Goal: Task Accomplishment & Management: Manage account settings

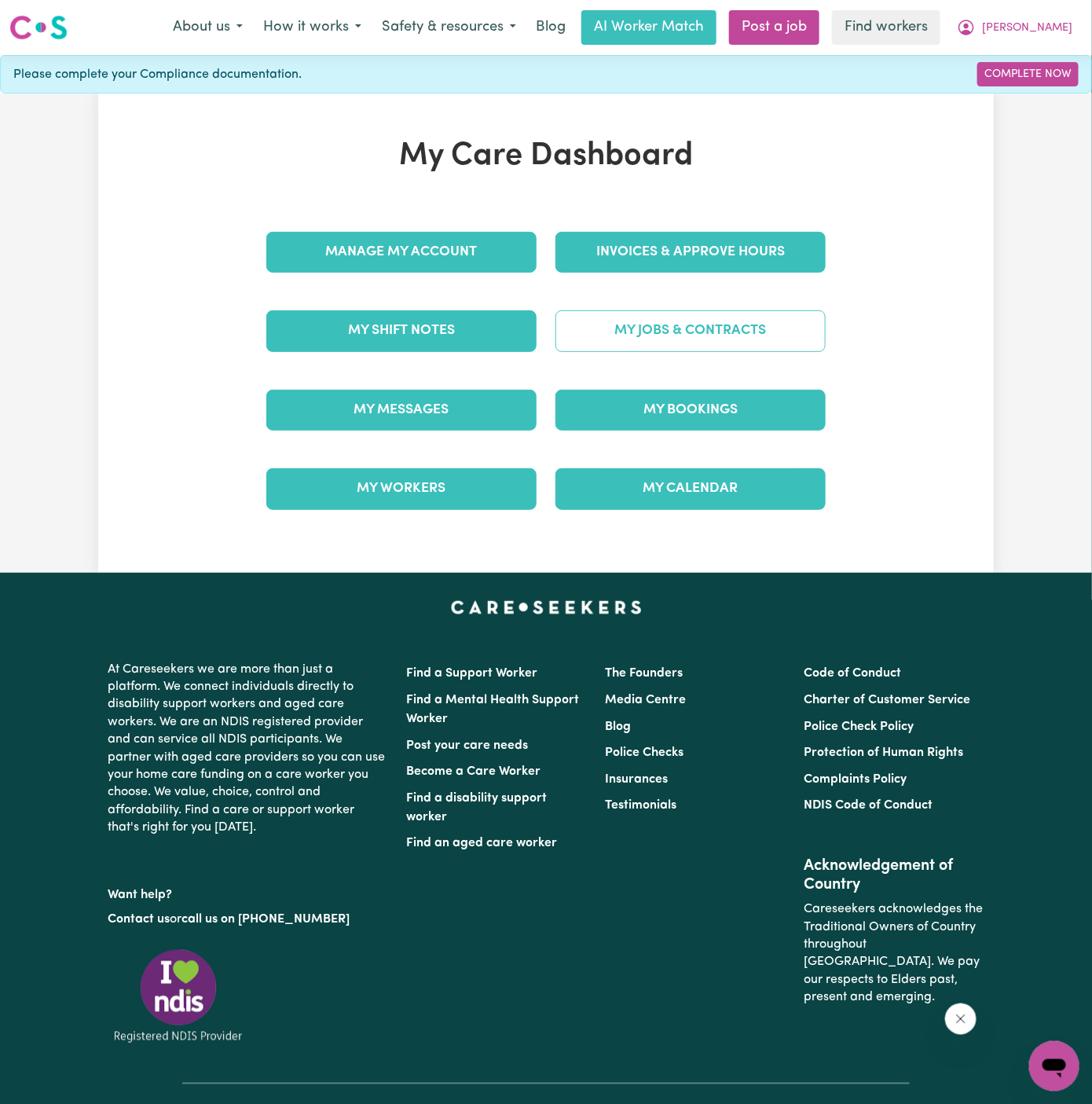
click at [722, 335] on link "My Jobs & Contracts" at bounding box center [690, 330] width 270 height 41
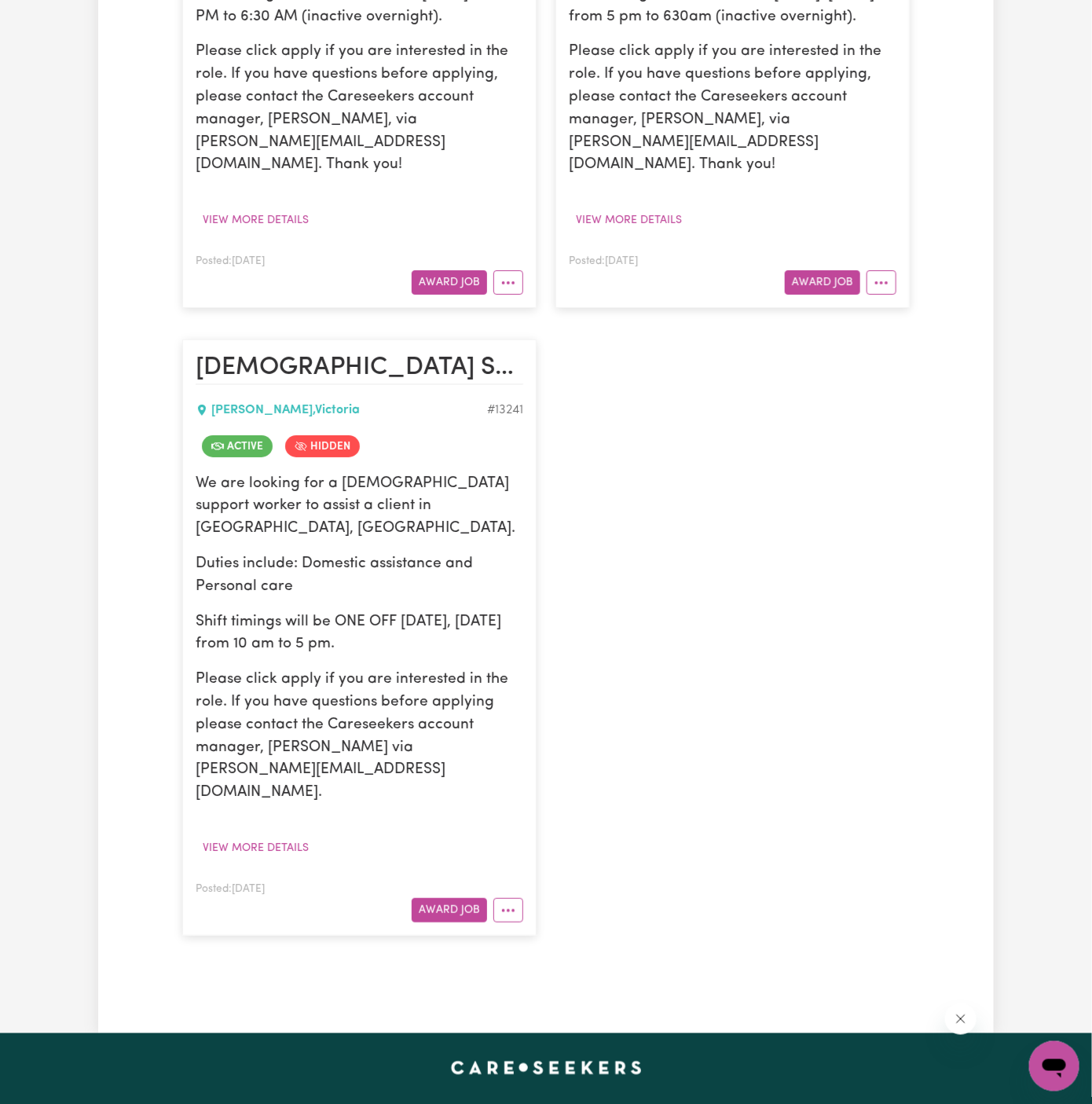
scroll to position [2294, 0]
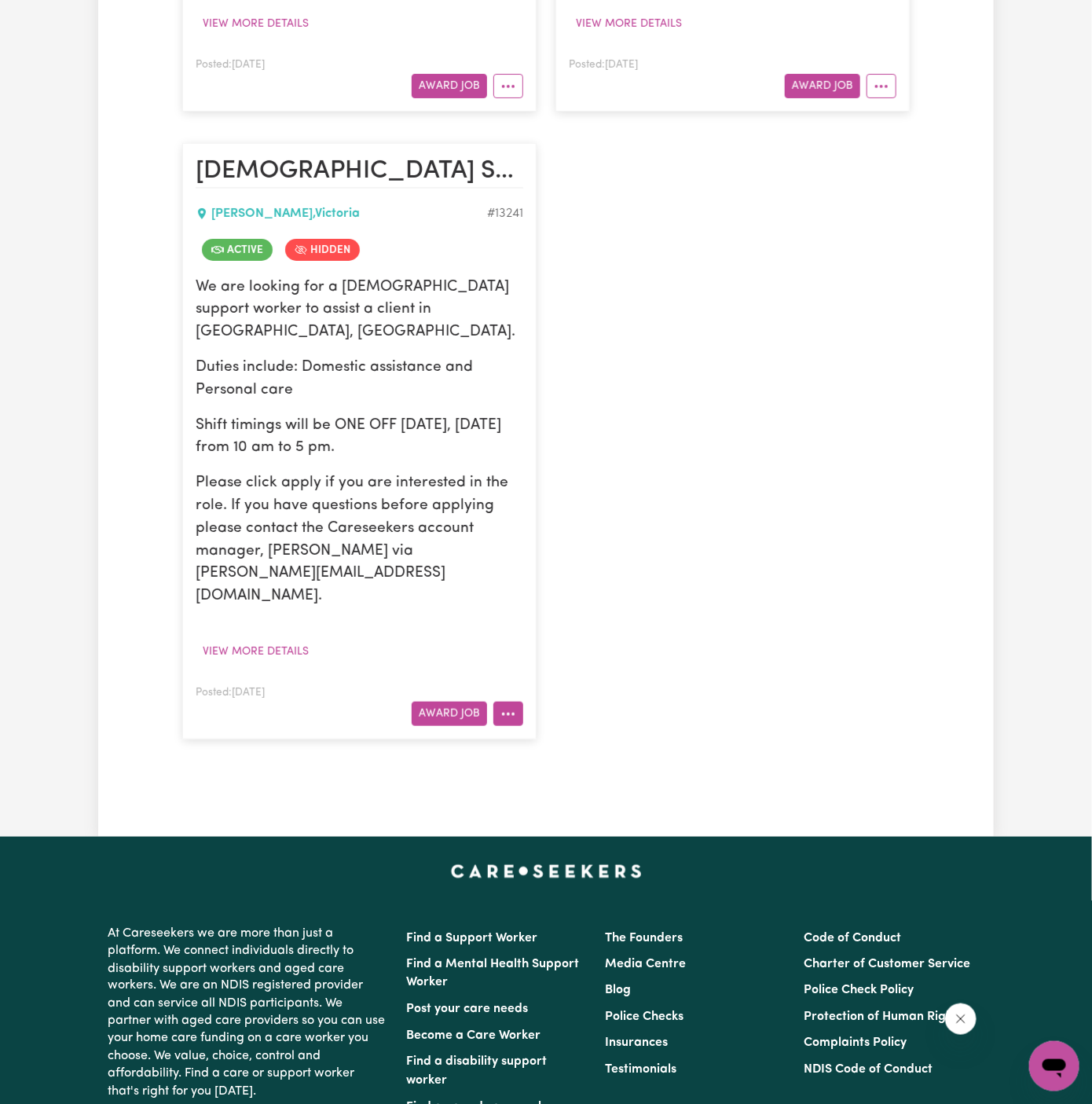
click at [505, 707] on icon "More options" at bounding box center [508, 714] width 15 height 15
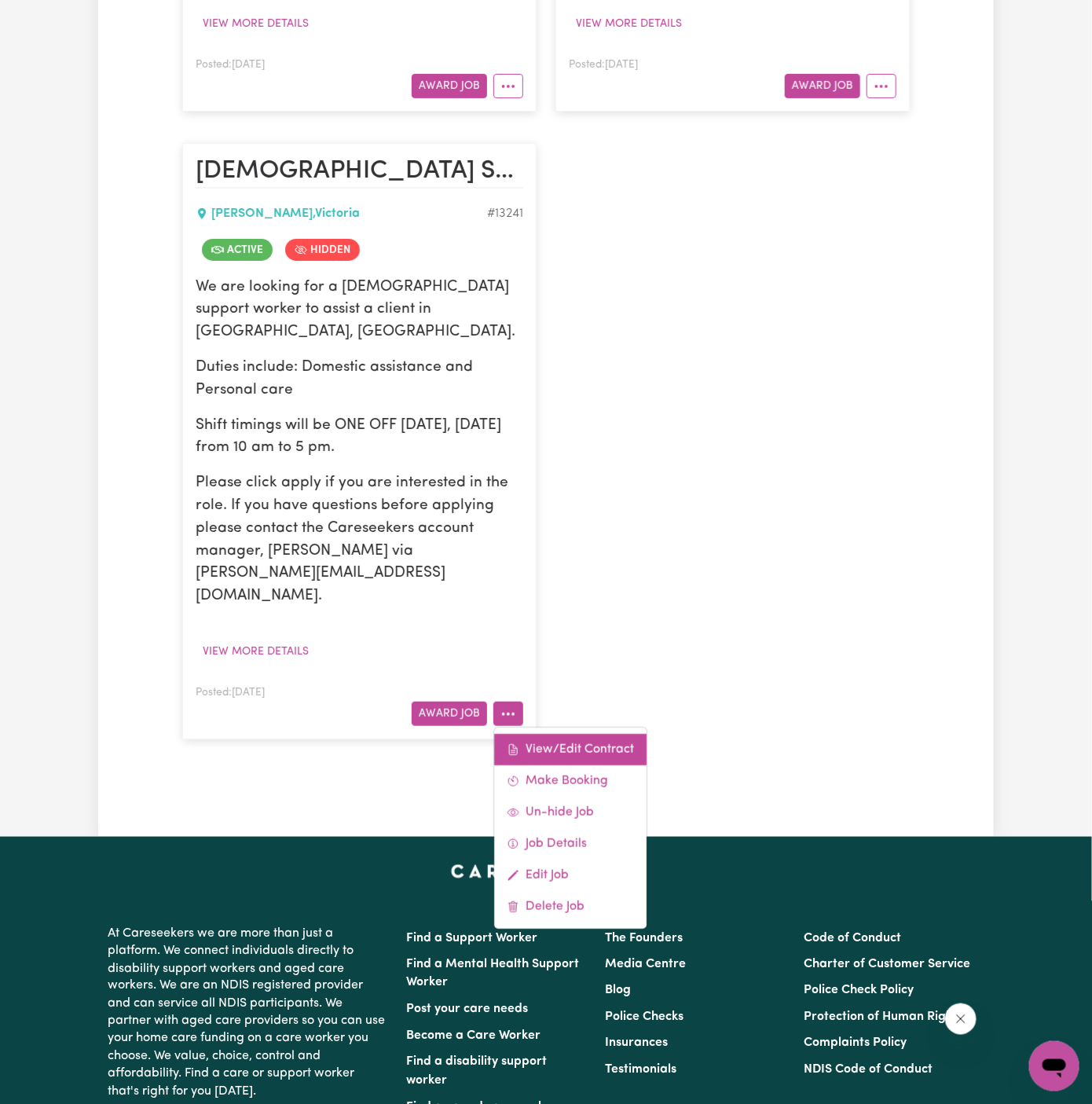
click at [538, 734] on link "View/Edit Contract" at bounding box center [570, 749] width 152 height 31
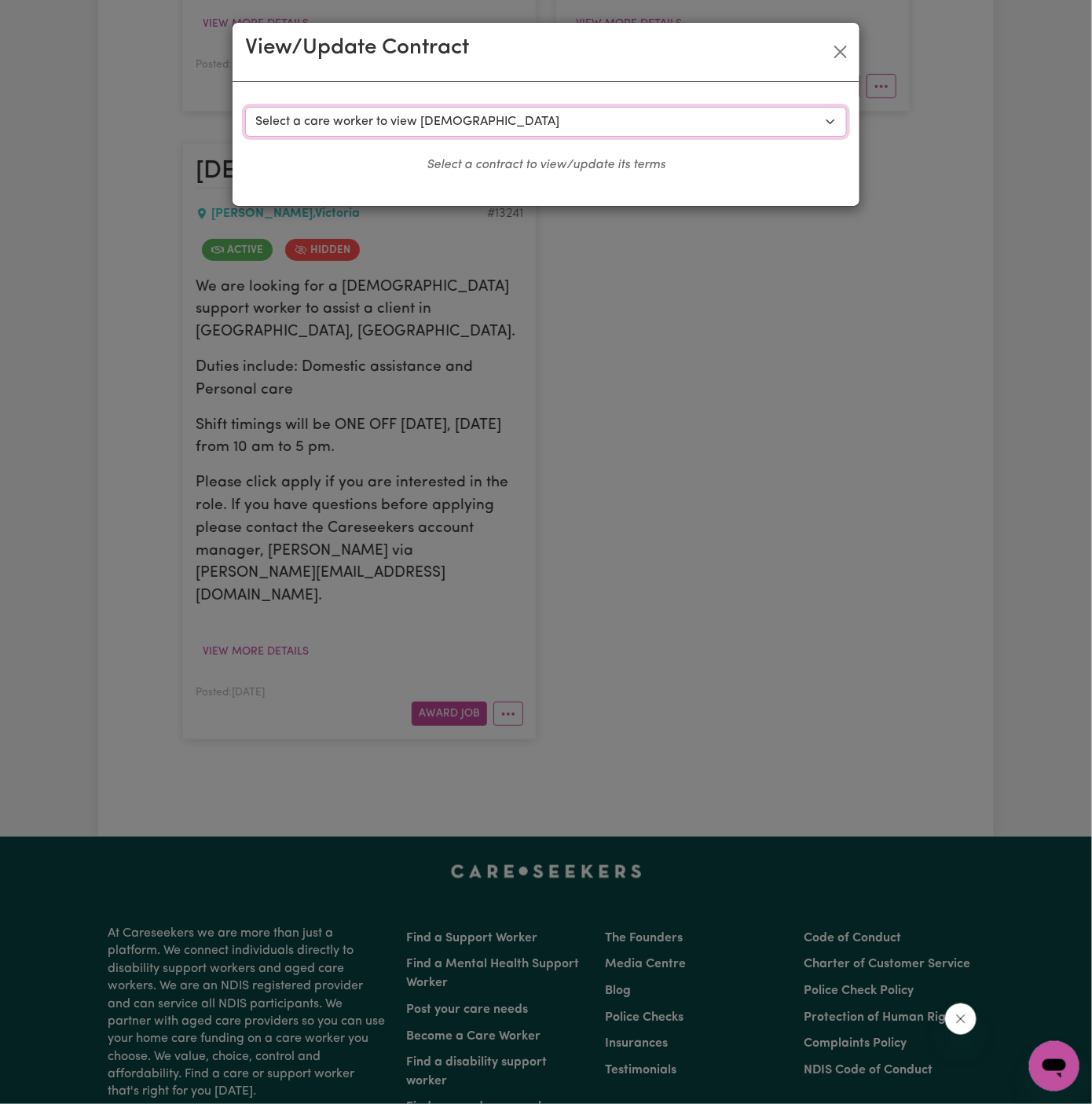
click at [428, 124] on select "Select a care worker to view [DEMOGRAPHIC_DATA] #9623 - [PERSON_NAME] - (contra…" at bounding box center [546, 121] width 602 height 30
select select "9235"
click at [245, 107] on select "Select a care worker to view [DEMOGRAPHIC_DATA] #9623 - [PERSON_NAME] - (contra…" at bounding box center [546, 121] width 602 height 30
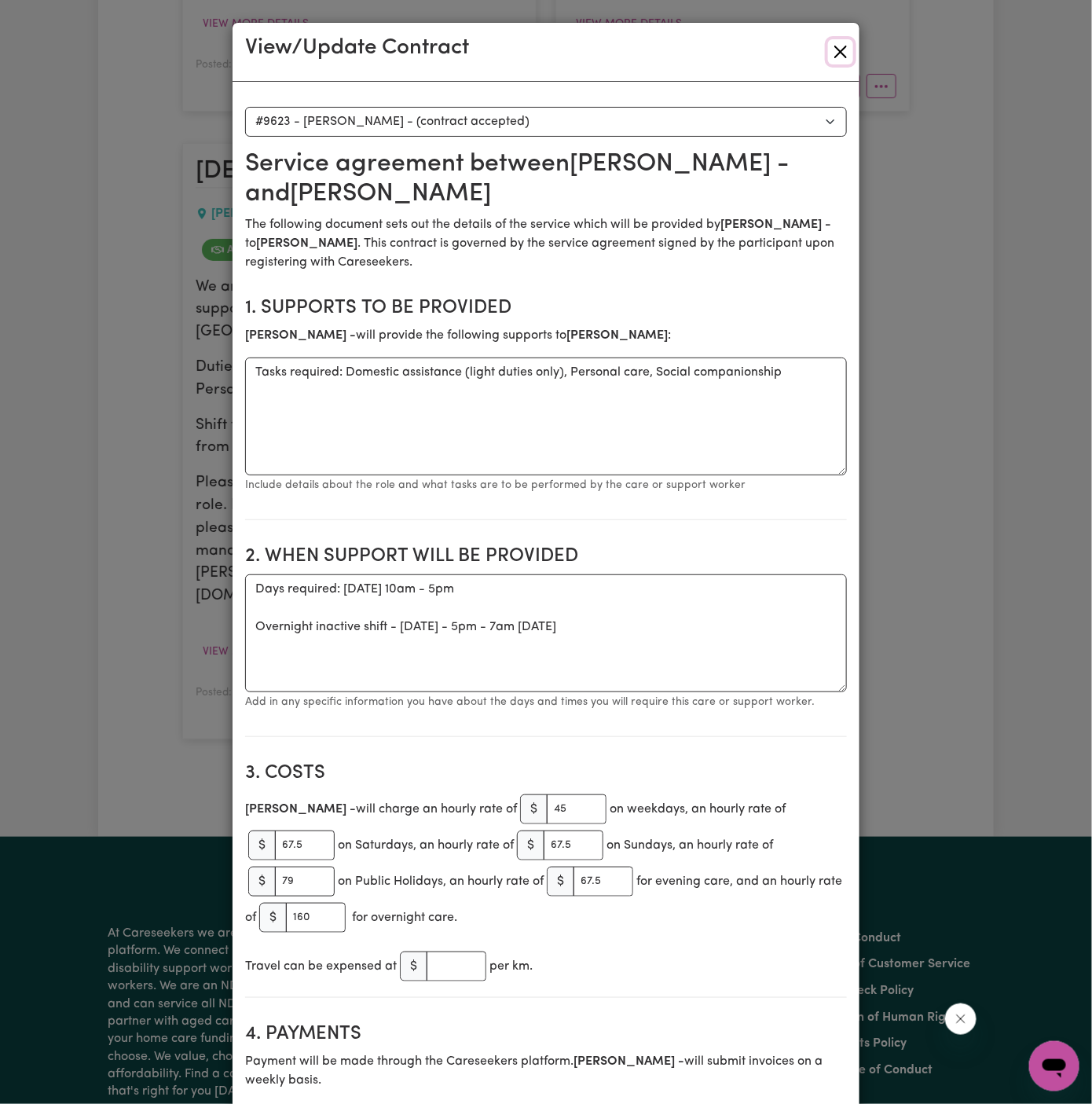
click at [833, 62] on button "Close" at bounding box center [840, 52] width 26 height 26
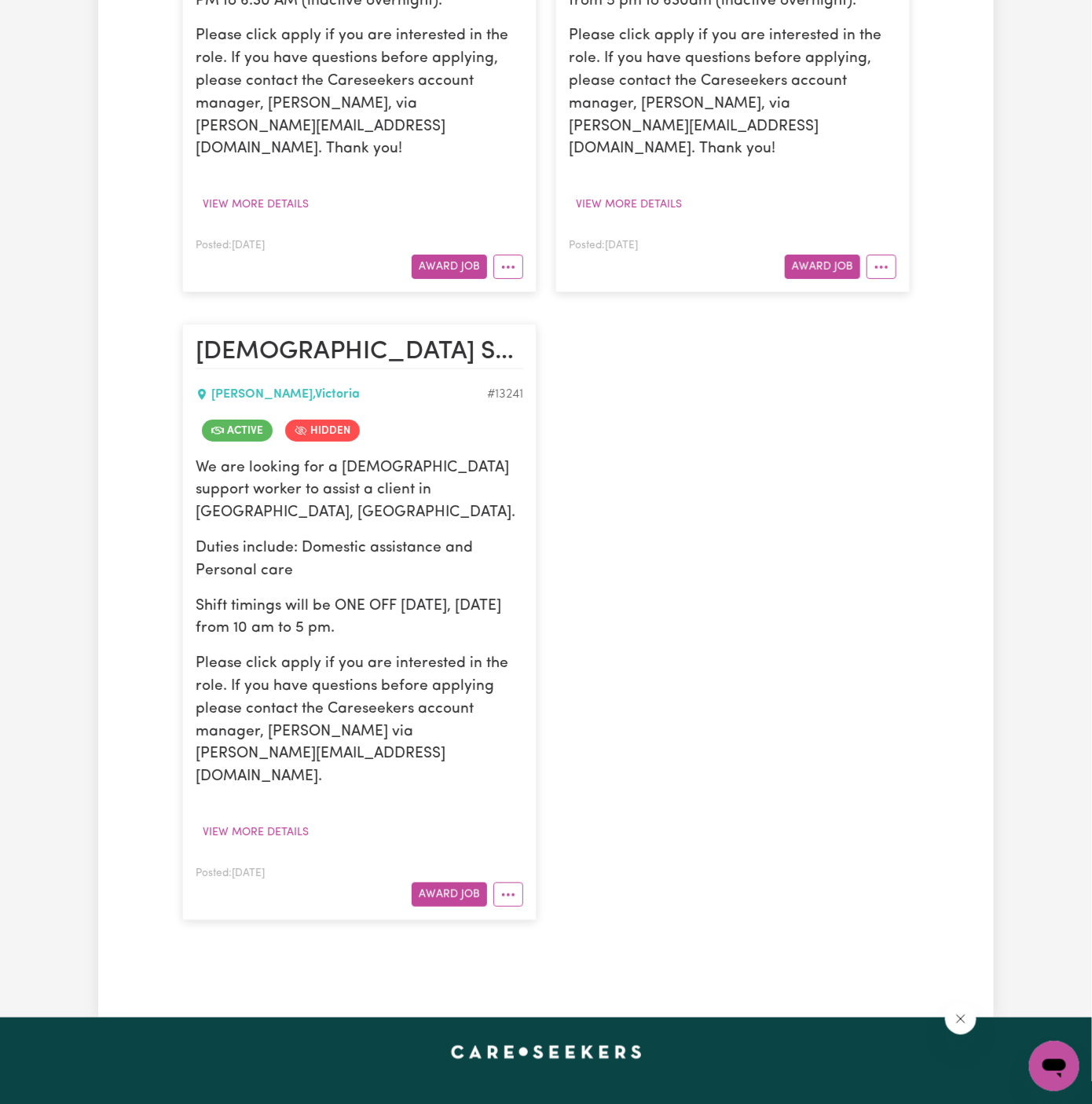
scroll to position [2137, 0]
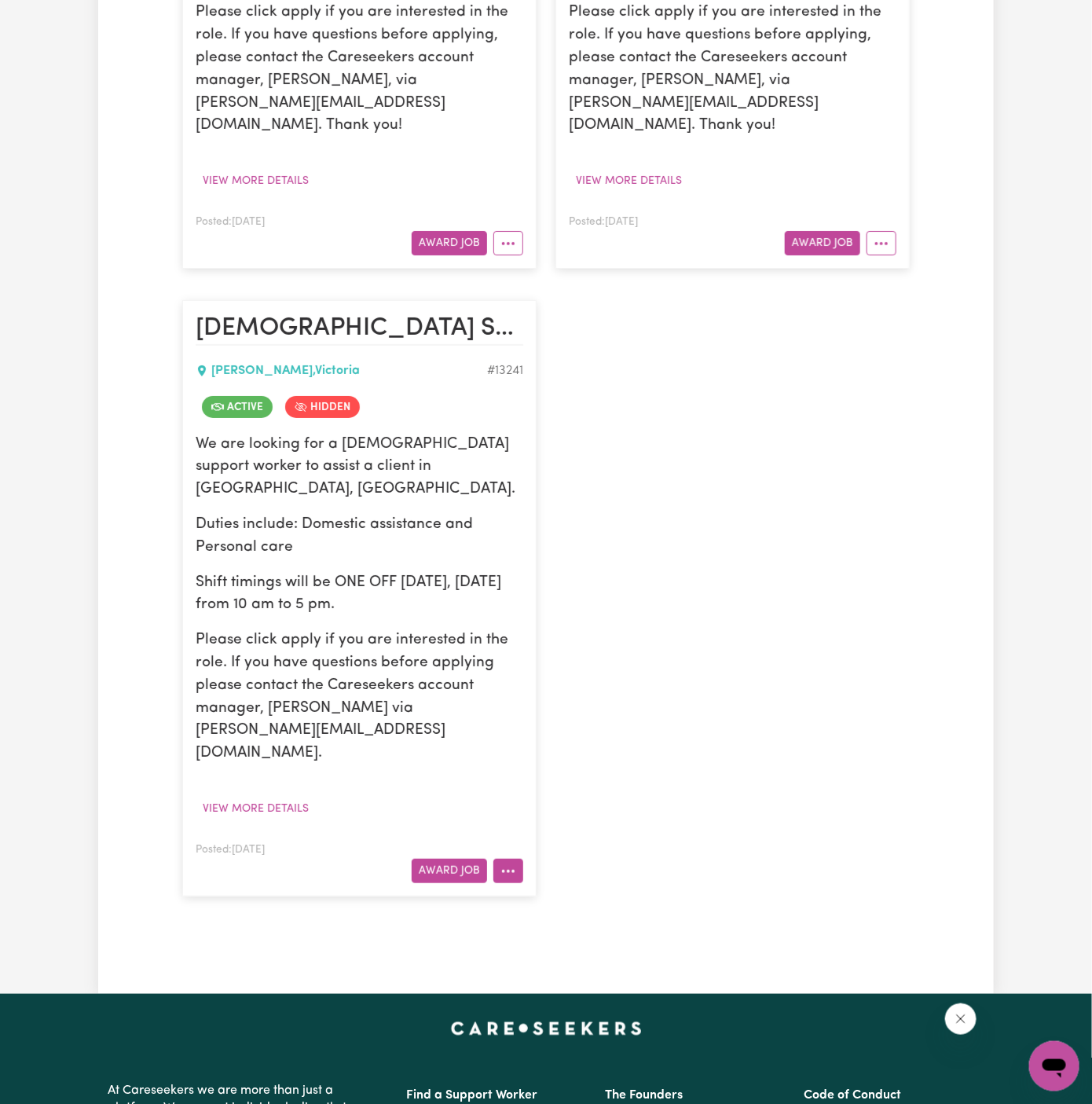
click at [510, 863] on icon "More options" at bounding box center [508, 871] width 15 height 15
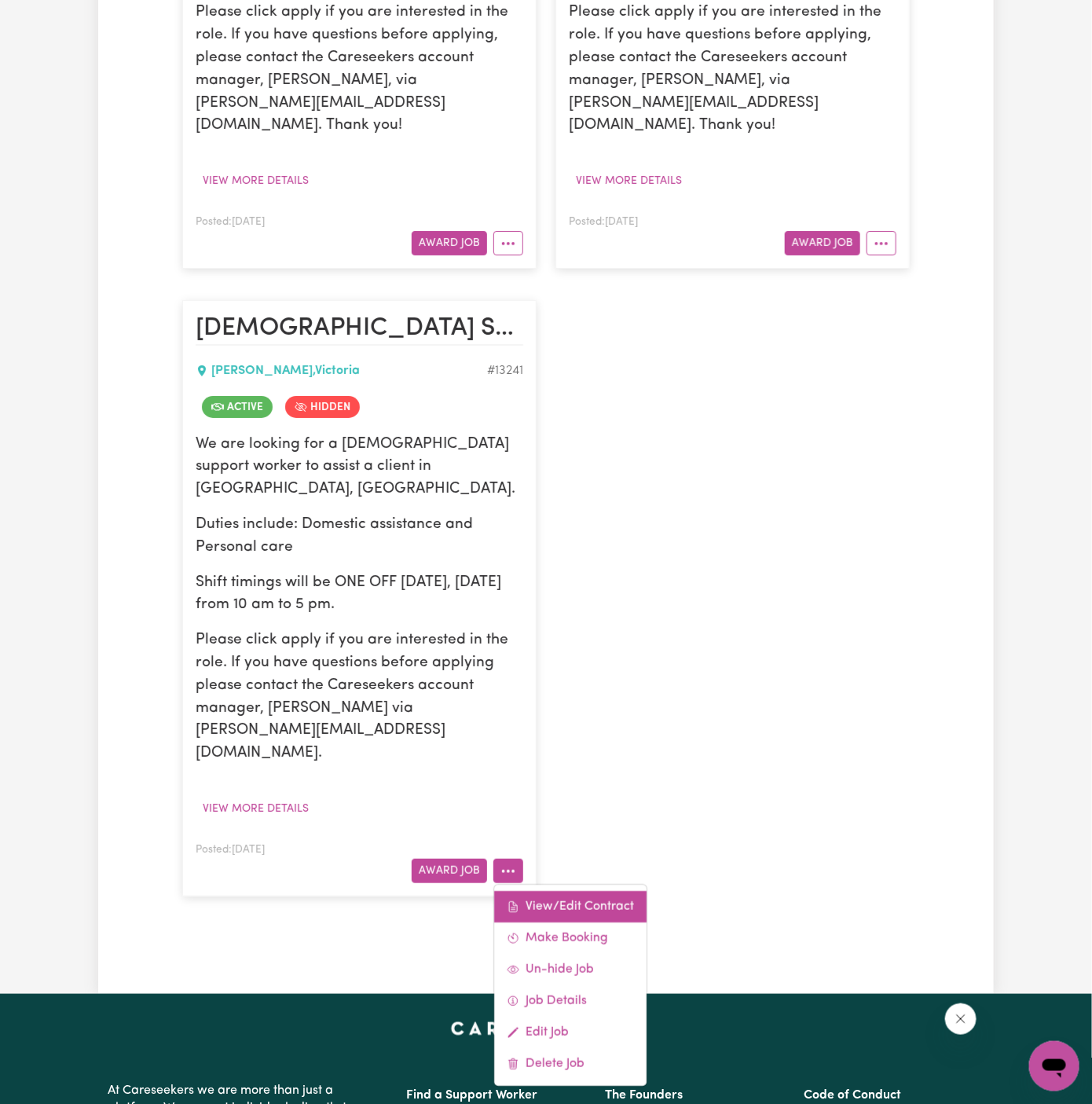
click at [535, 891] on link "View/Edit Contract" at bounding box center [570, 906] width 152 height 31
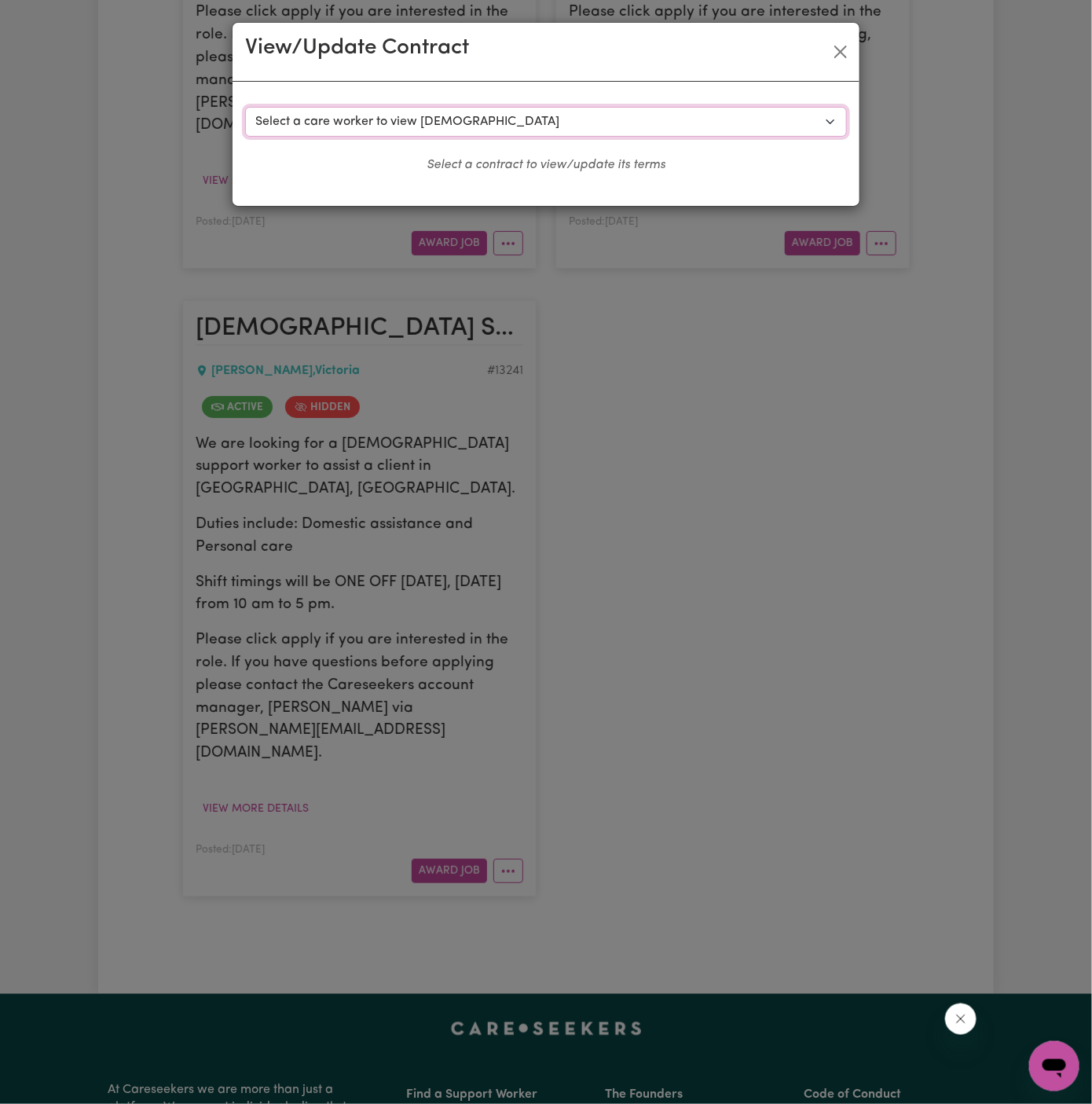
click at [433, 113] on select "Select a care worker to view [DEMOGRAPHIC_DATA] #9623 - [PERSON_NAME] - (contra…" at bounding box center [546, 121] width 602 height 30
select select "9359"
click at [245, 107] on select "Select a care worker to view [DEMOGRAPHIC_DATA] #9623 - [PERSON_NAME] - (contra…" at bounding box center [546, 121] width 602 height 30
